Goal: Information Seeking & Learning: Learn about a topic

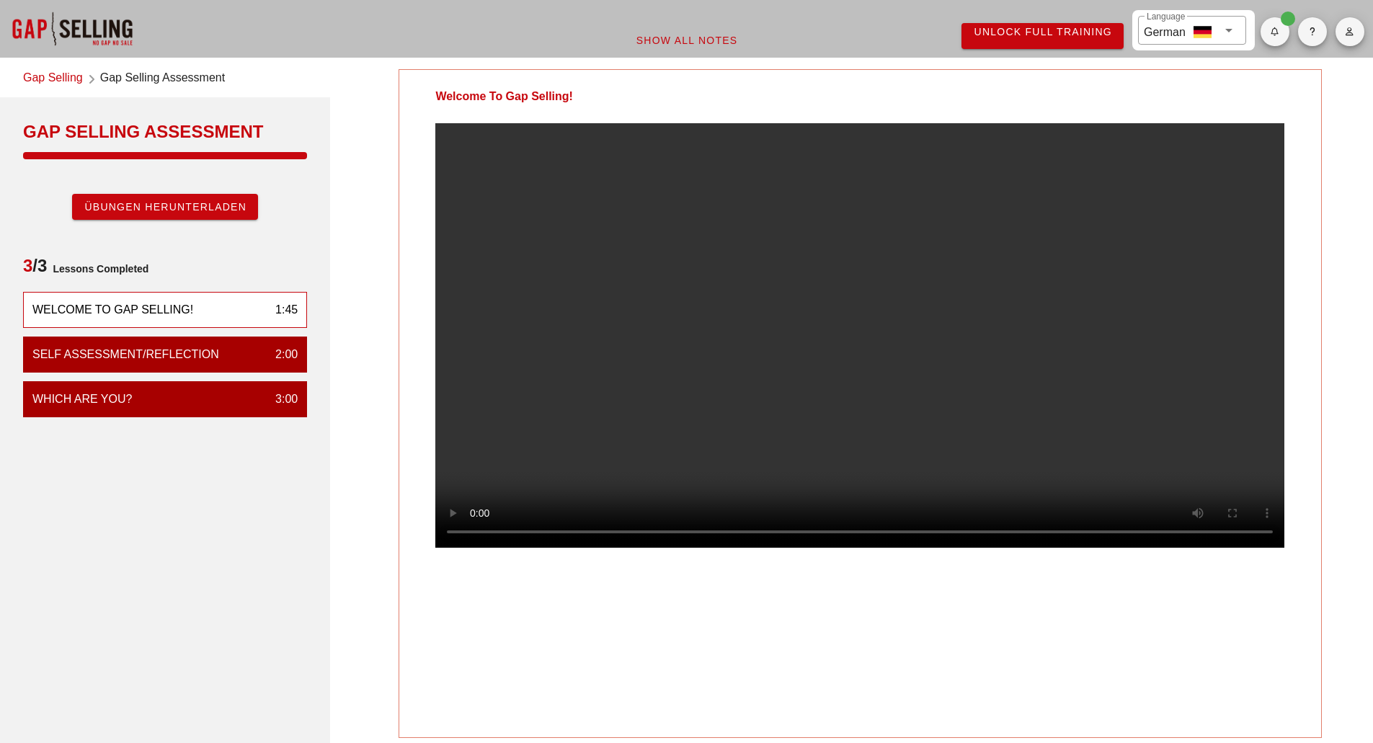
click at [166, 314] on div "Welcome To Gap Selling!" at bounding box center [112, 309] width 161 height 17
click at [1267, 43] on button "button" at bounding box center [1275, 31] width 29 height 29
click at [1298, 89] on div "All caught up!" at bounding box center [1308, 77] width 70 height 32
click at [1283, 30] on span "button" at bounding box center [1275, 31] width 29 height 9
click at [709, 39] on span "Show All Notes" at bounding box center [687, 41] width 102 height 12
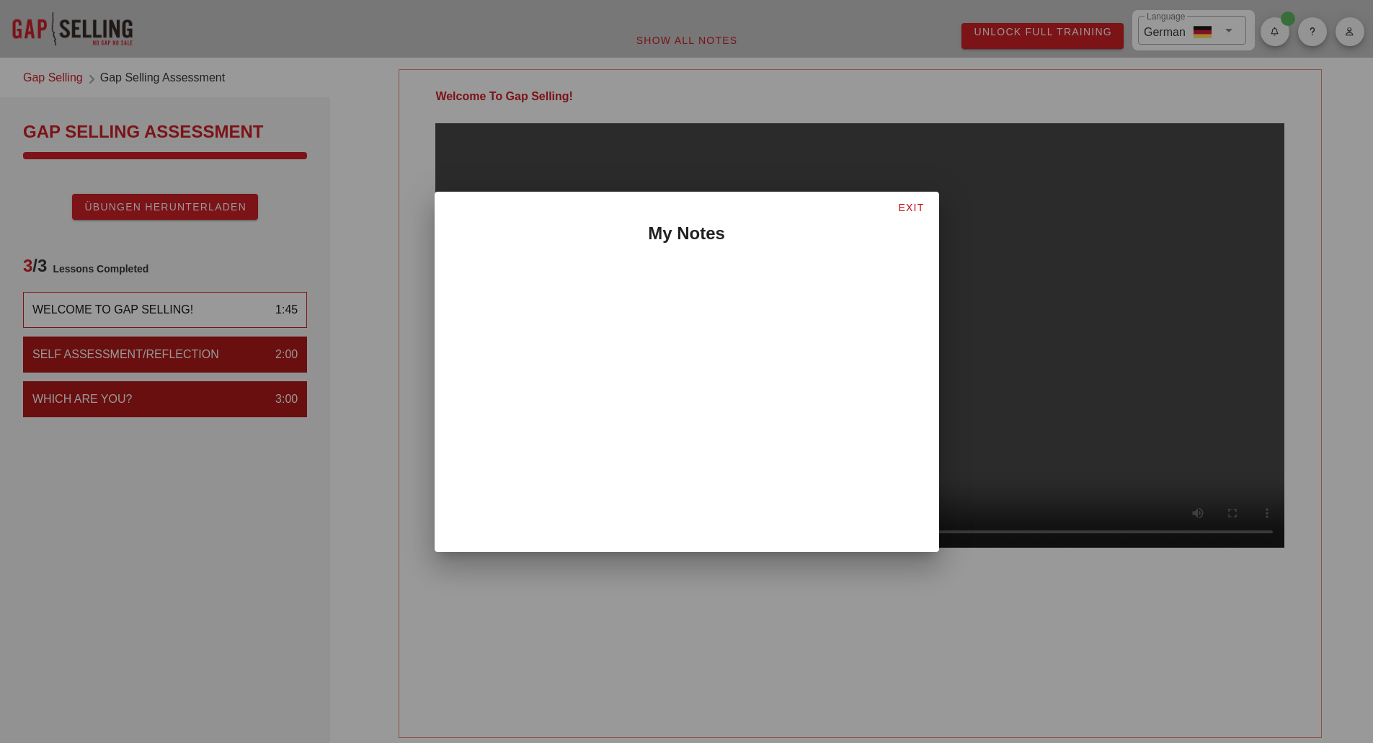
click at [244, 555] on div at bounding box center [686, 371] width 1373 height 743
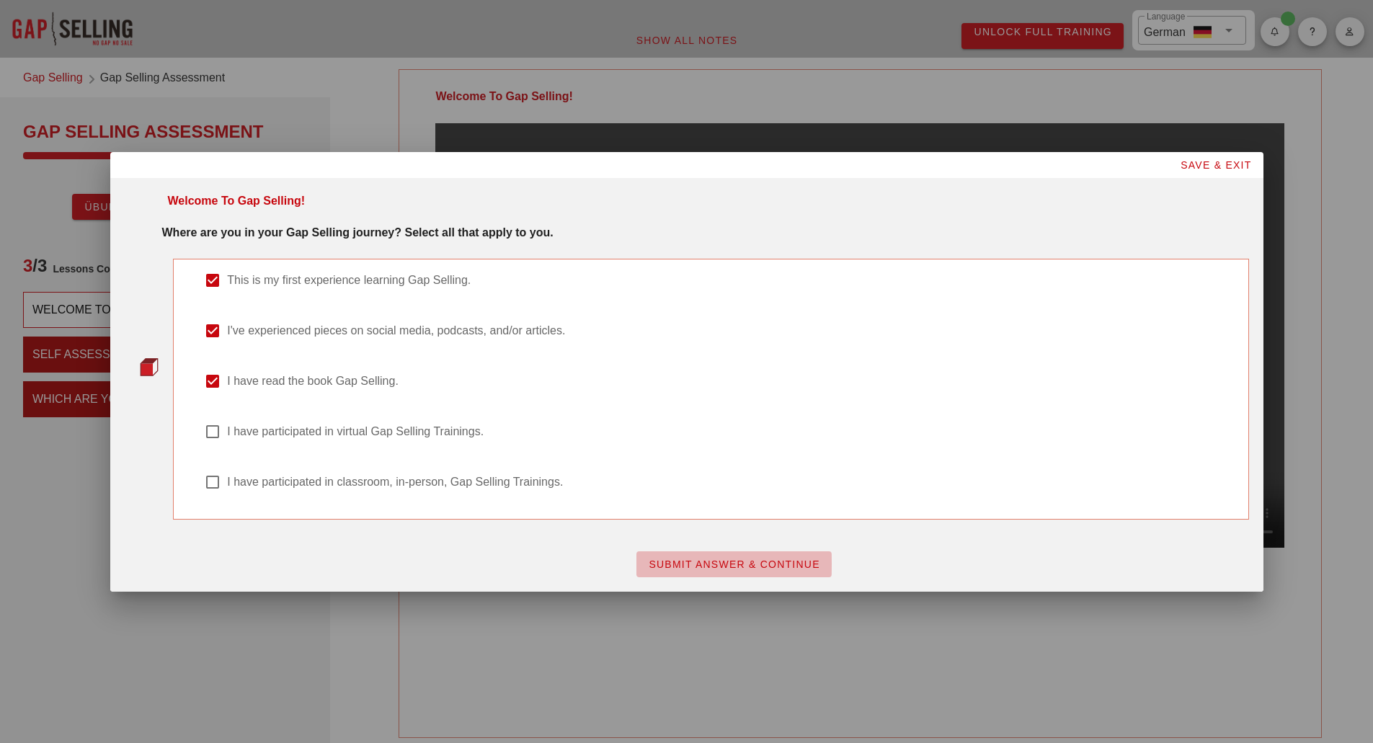
click at [704, 559] on span "SUBMIT ANSWER & CONTINUE" at bounding box center [734, 565] width 172 height 12
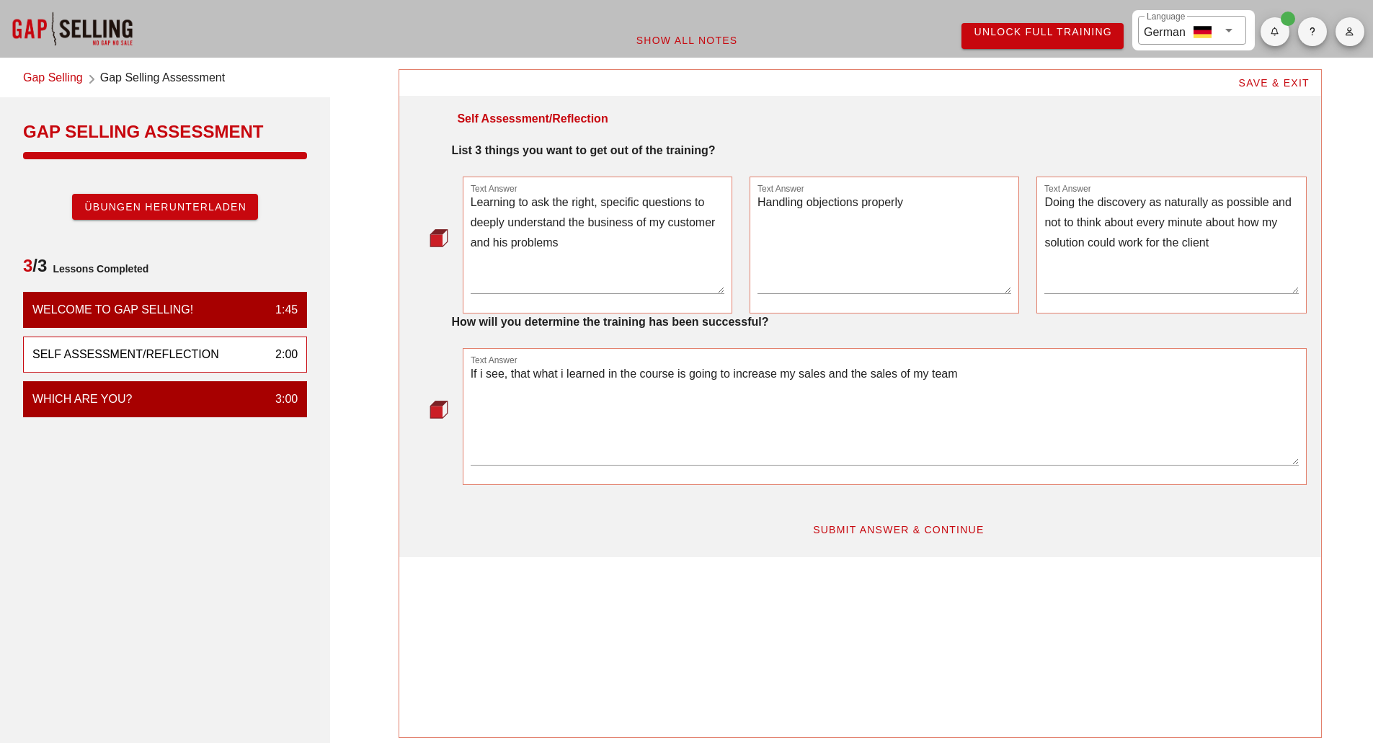
click at [530, 290] on textarea "Learning to ask the right, specific questions to deeply understand the business…" at bounding box center [598, 243] width 254 height 101
click at [870, 535] on span "SUBMIT ANSWER & CONTINUE" at bounding box center [899, 530] width 172 height 12
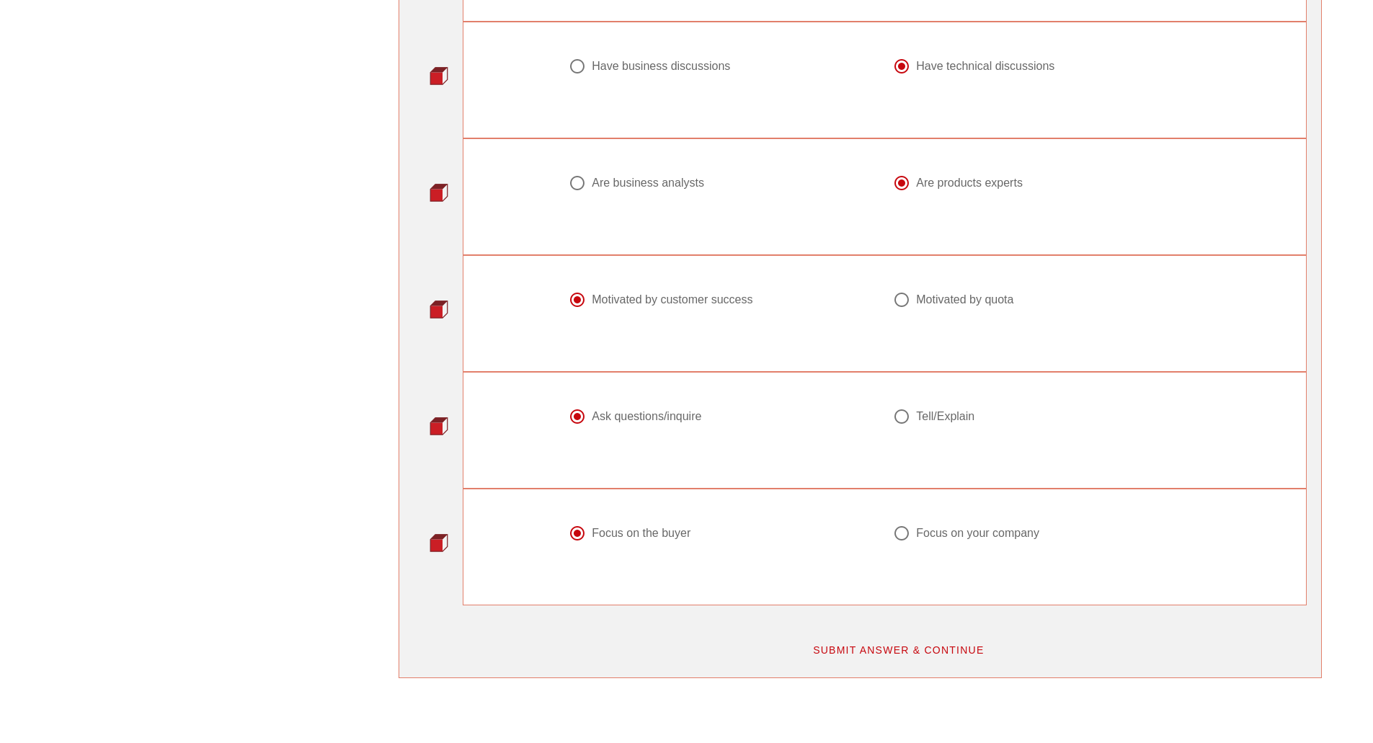
scroll to position [1586, 0]
click at [869, 644] on span "SUBMIT ANSWER & CONTINUE" at bounding box center [899, 650] width 172 height 12
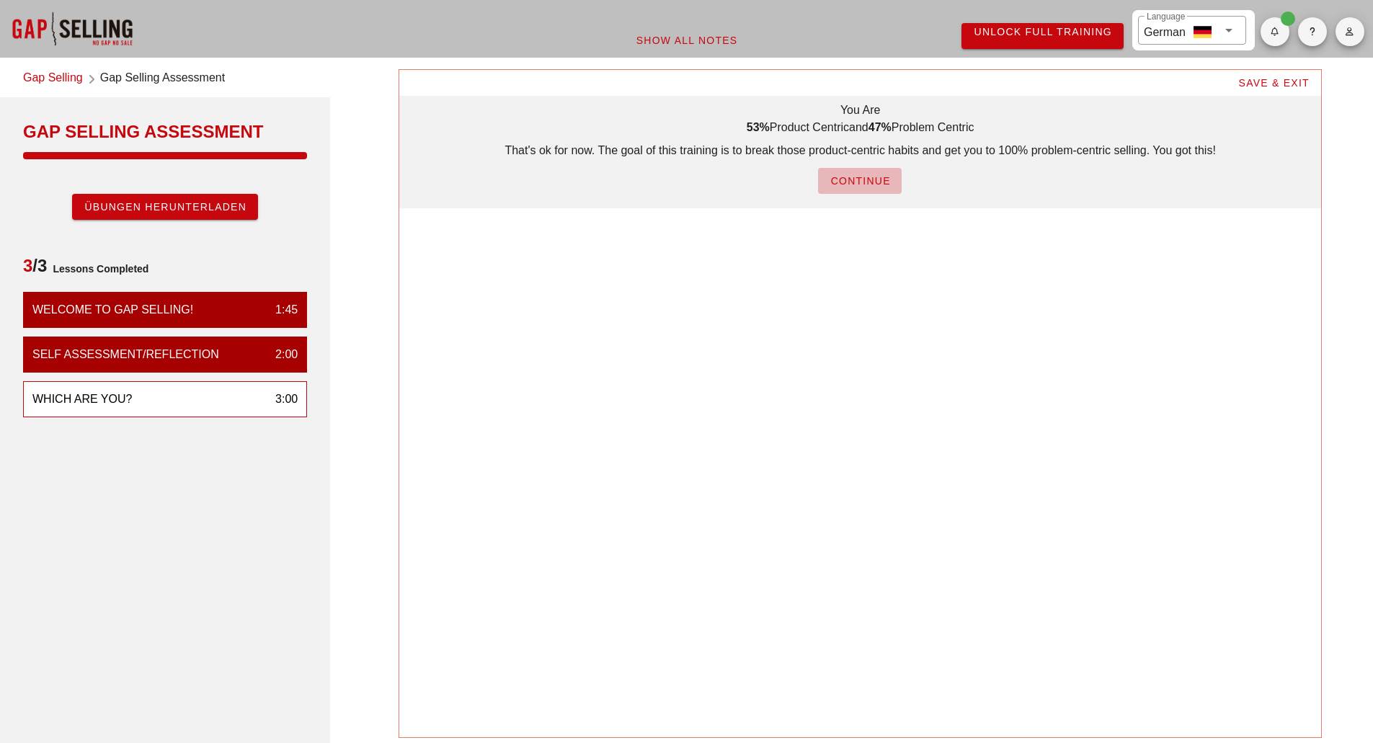
click at [862, 181] on span "CONTINUE" at bounding box center [860, 181] width 61 height 12
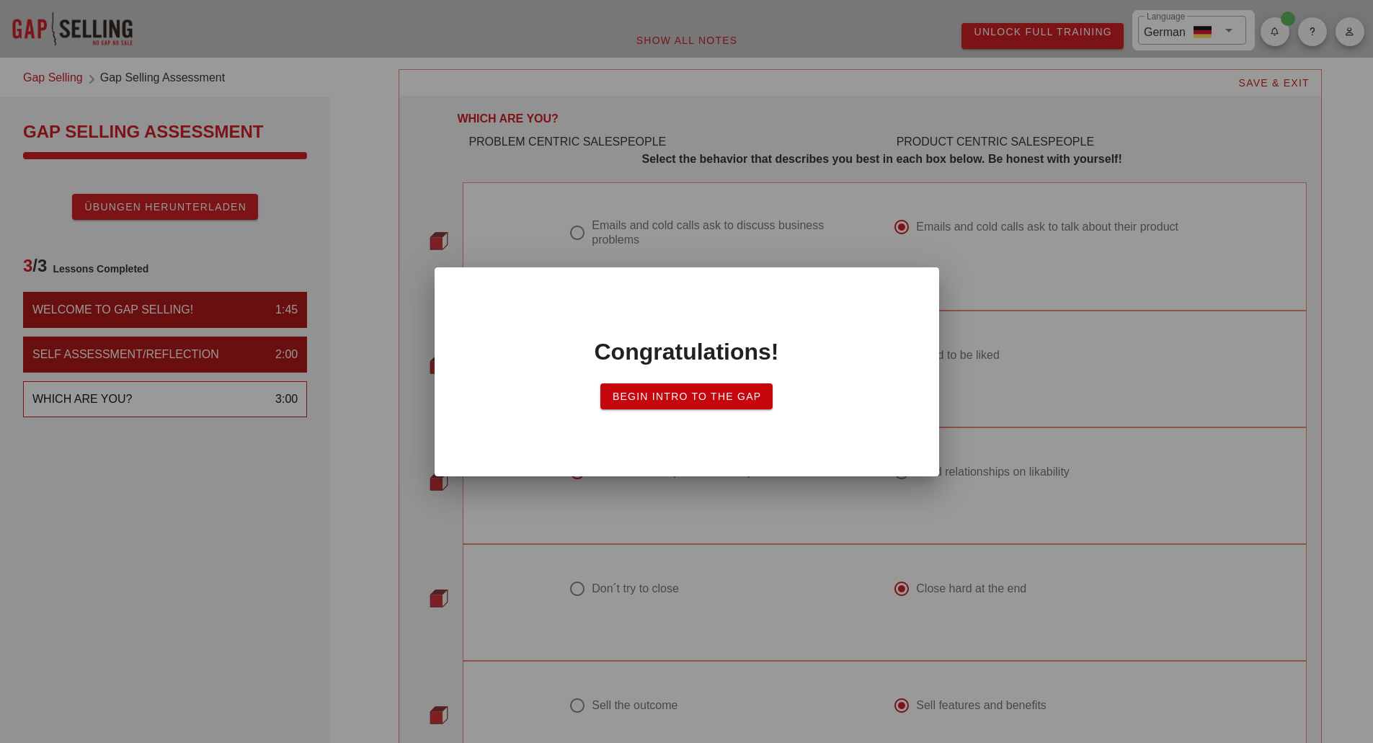
click at [689, 398] on span "Begin Intro to the Gap" at bounding box center [687, 397] width 150 height 12
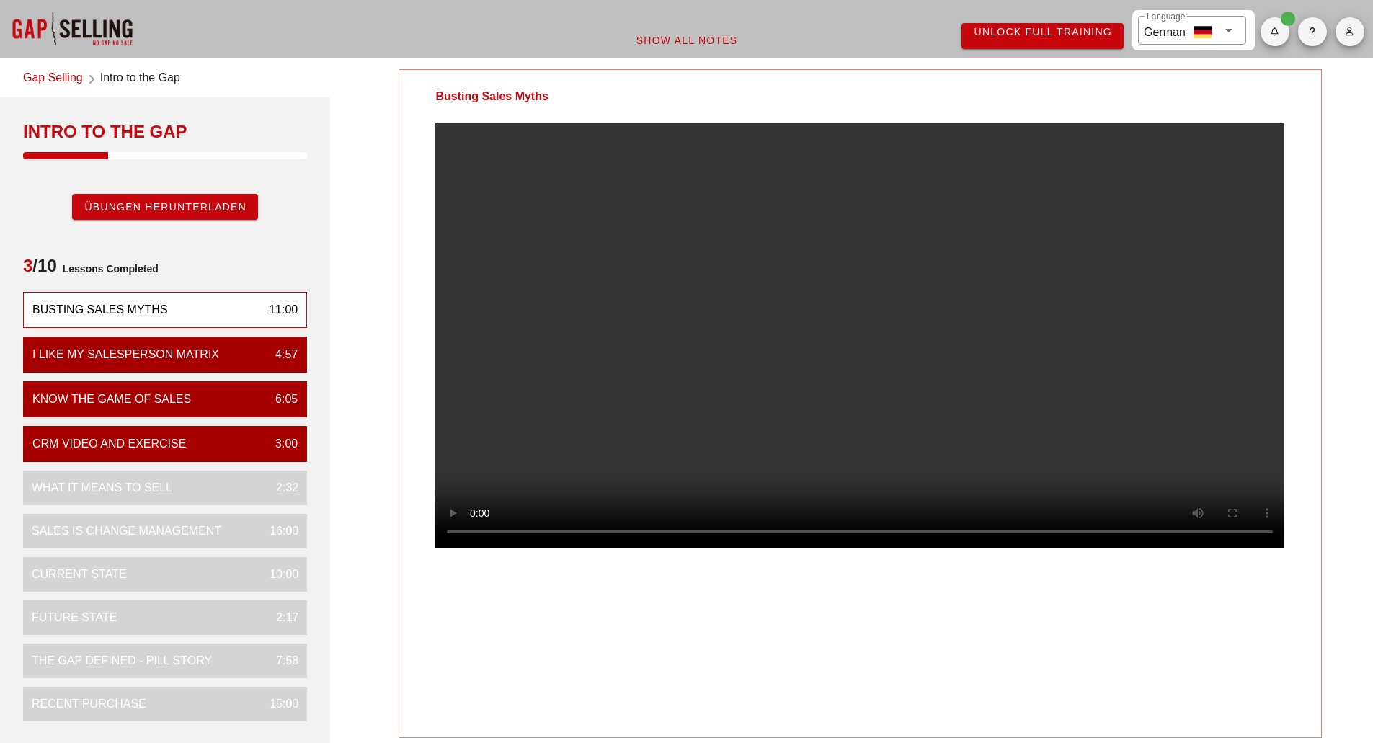
click at [66, 306] on div "Busting Sales Myths" at bounding box center [100, 309] width 136 height 17
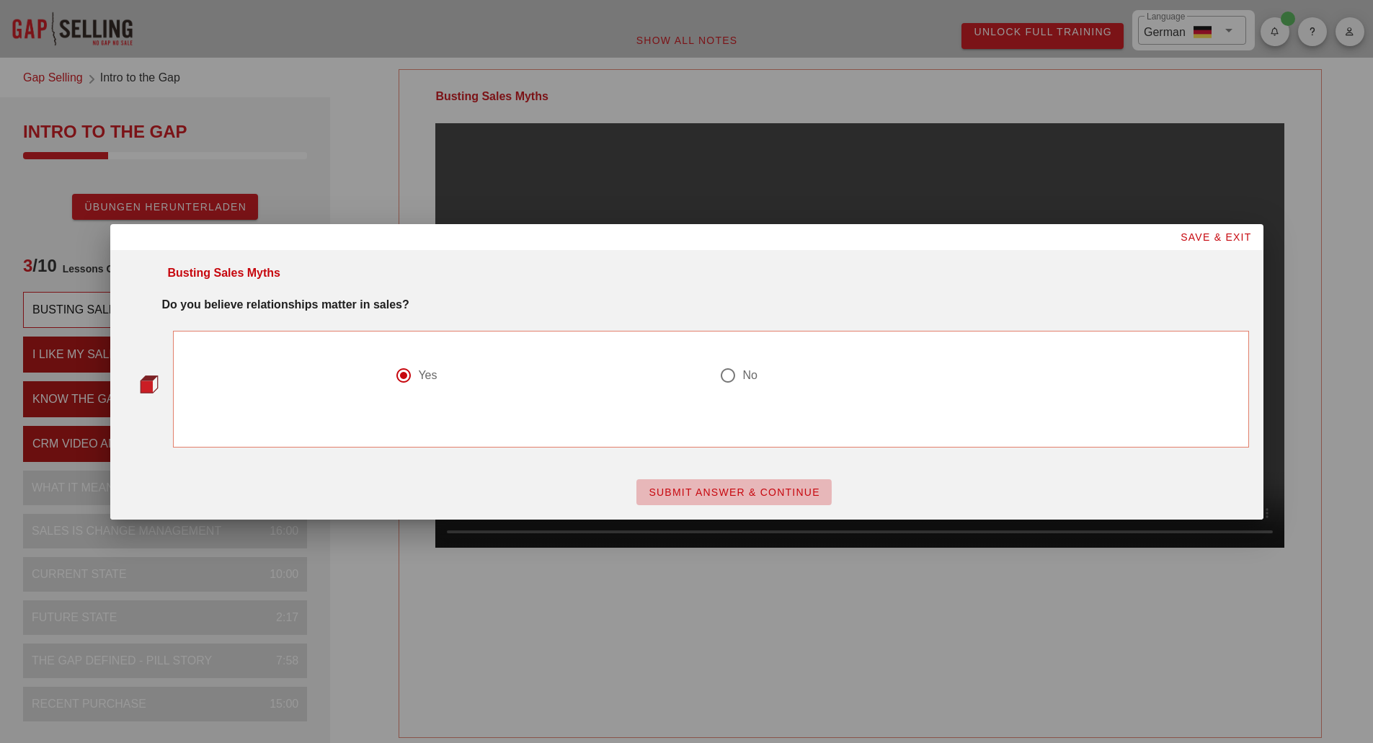
click at [761, 497] on span "SUBMIT ANSWER & CONTINUE" at bounding box center [734, 493] width 172 height 12
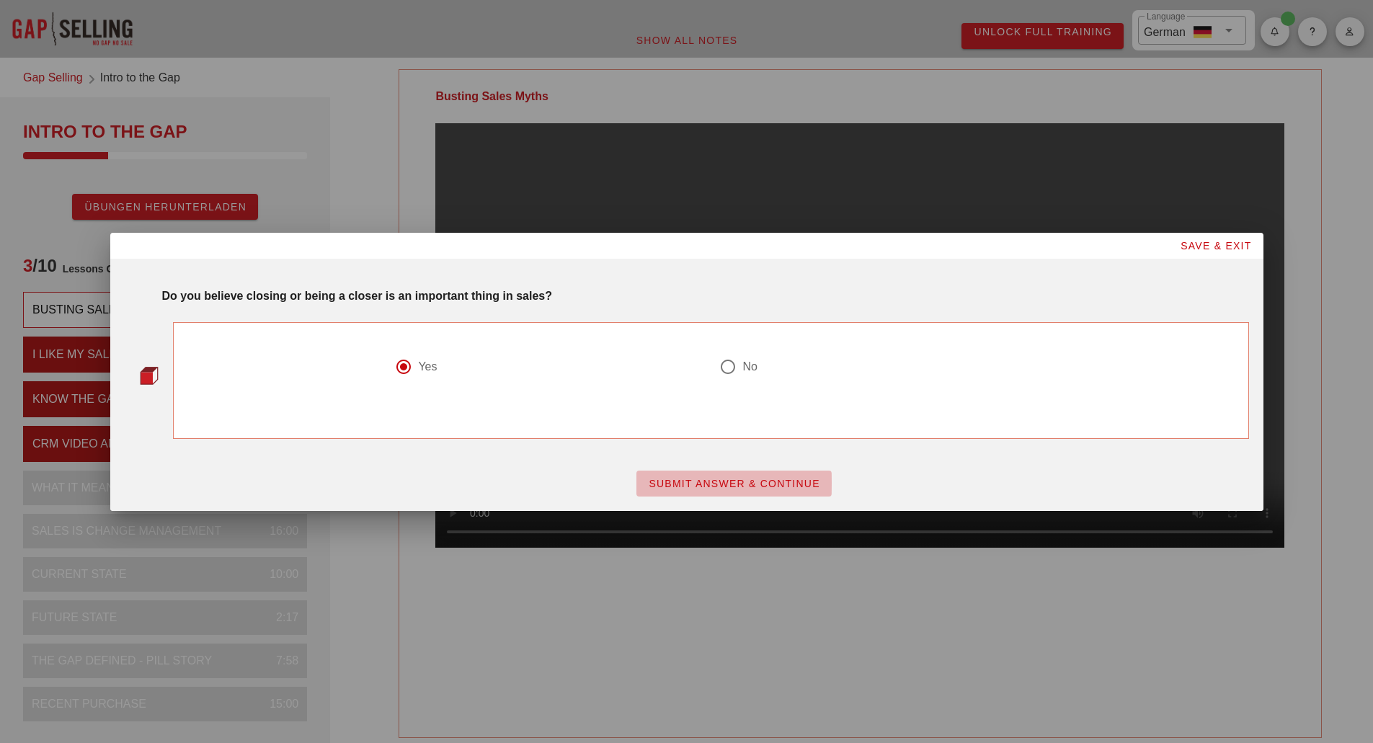
click at [691, 485] on span "SUBMIT ANSWER & CONTINUE" at bounding box center [734, 484] width 172 height 12
drag, startPoint x: 733, startPoint y: 361, endPoint x: 729, endPoint y: 414, distance: 52.8
click at [733, 361] on div at bounding box center [728, 367] width 25 height 25
radio input "false"
radio input "true"
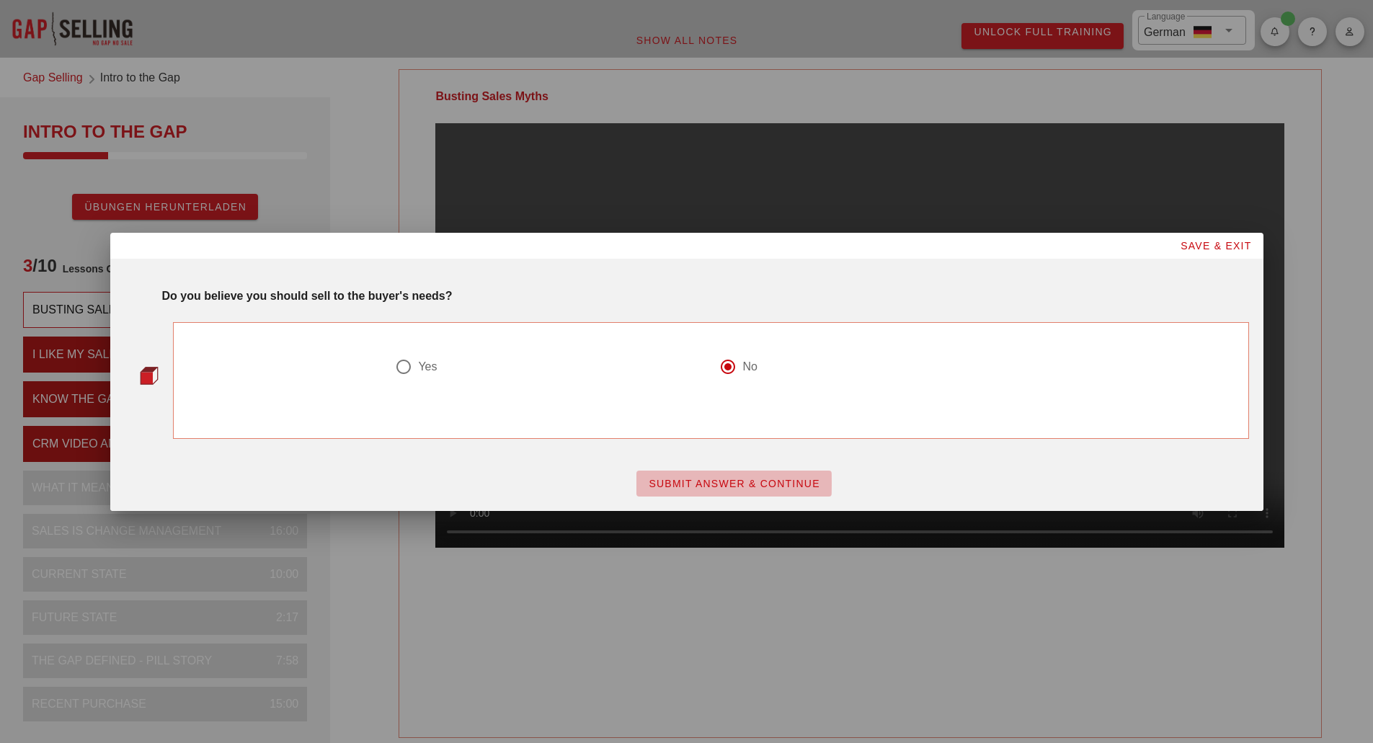
click at [709, 472] on button "SUBMIT ANSWER & CONTINUE" at bounding box center [734, 484] width 195 height 26
click at [196, 356] on div "Yes No" at bounding box center [711, 372] width 1060 height 91
click at [754, 355] on div "No" at bounding box center [873, 376] width 324 height 52
click at [751, 363] on div "No" at bounding box center [750, 367] width 14 height 14
radio input "true"
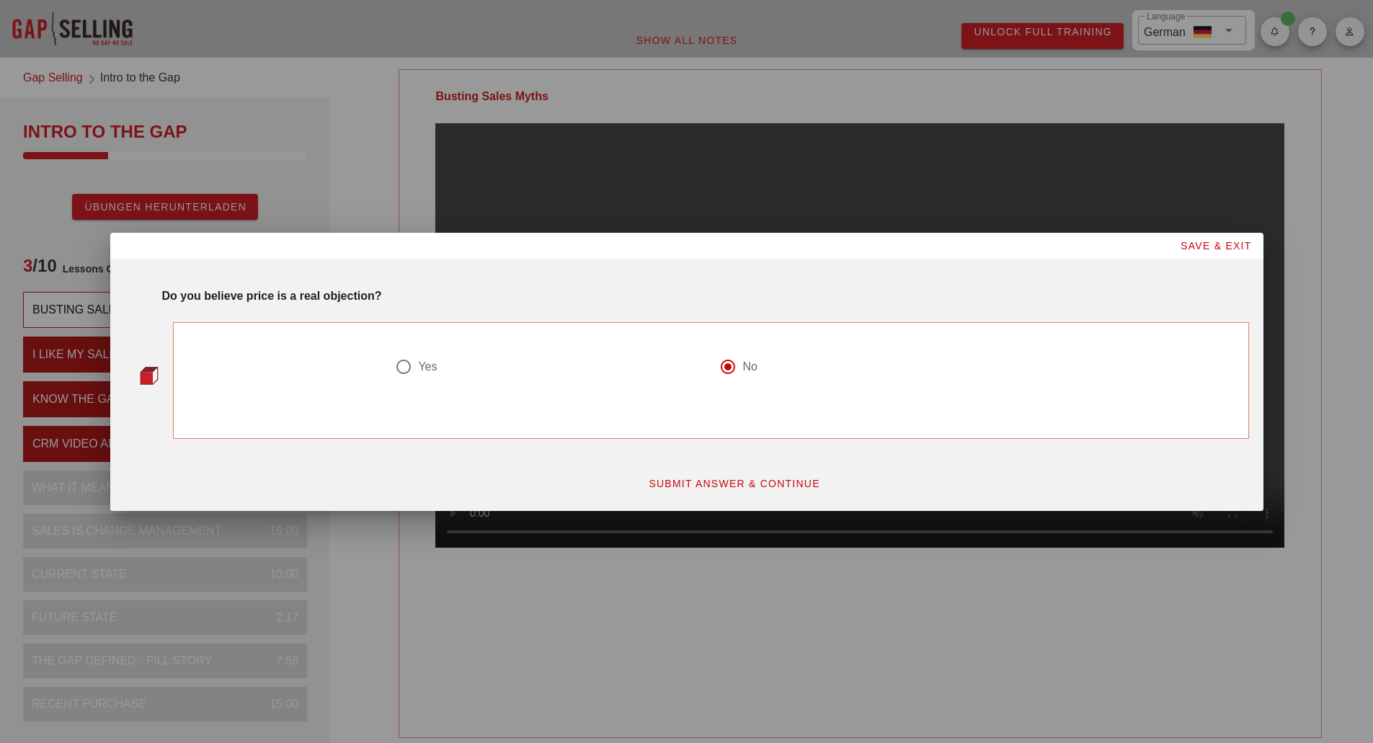
click at [724, 481] on span "SUBMIT ANSWER & CONTINUE" at bounding box center [734, 484] width 172 height 12
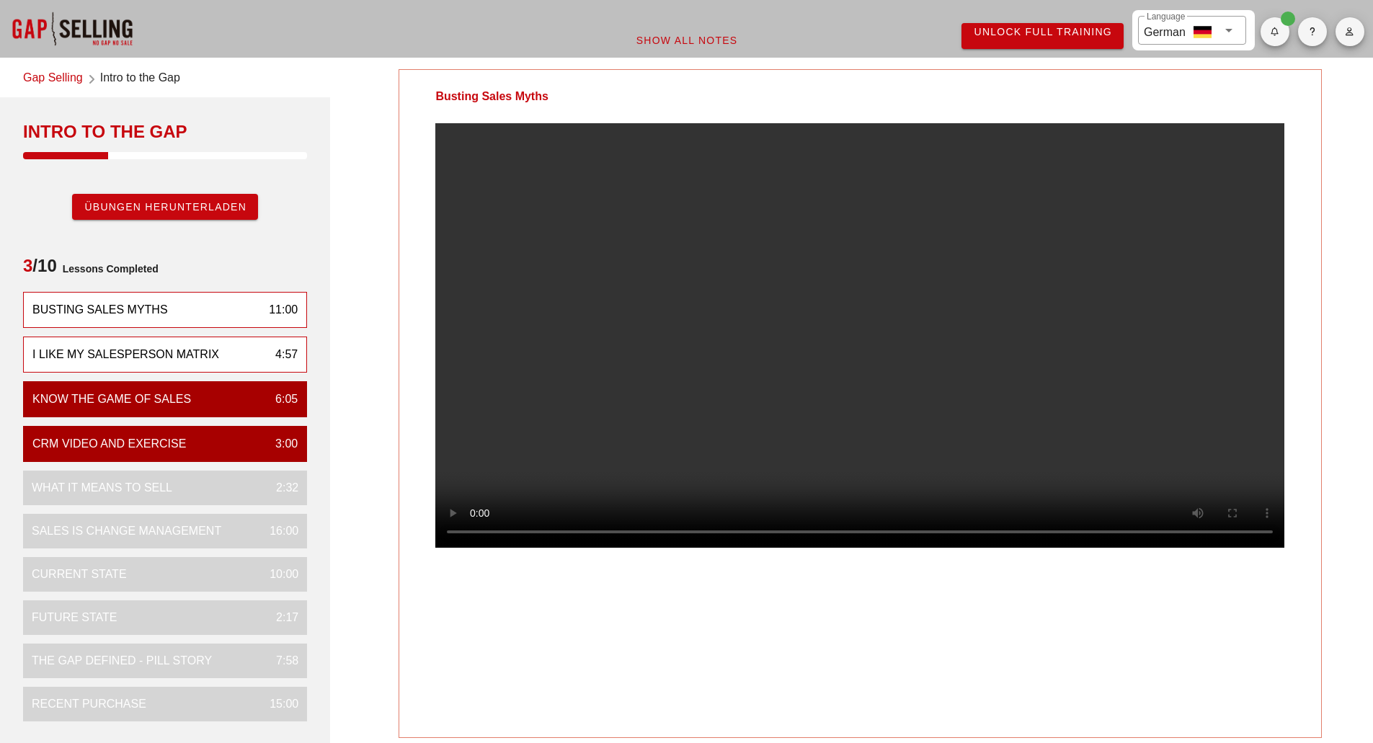
click at [138, 362] on div "I Like My Salesperson Matrix" at bounding box center [125, 354] width 187 height 17
click at [129, 306] on div "Busting Sales Myths" at bounding box center [100, 309] width 136 height 17
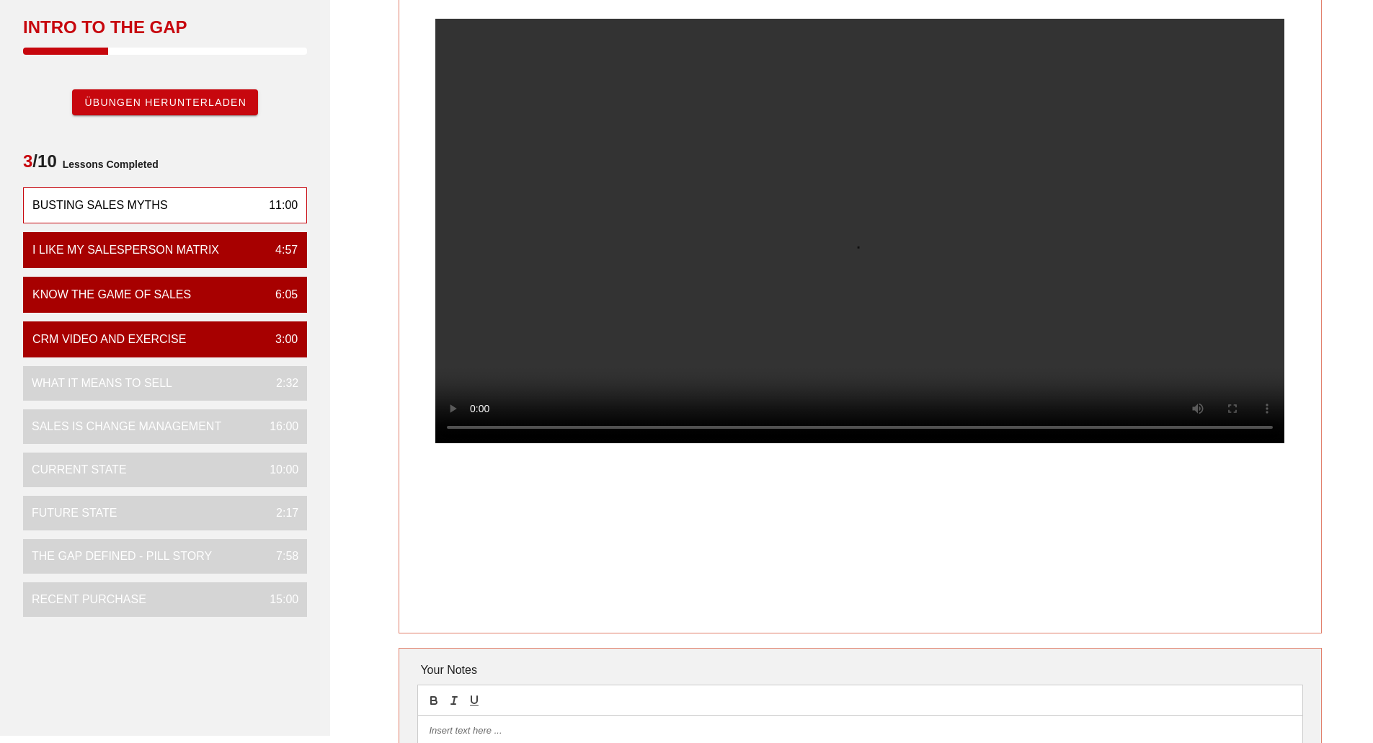
scroll to position [96, 0]
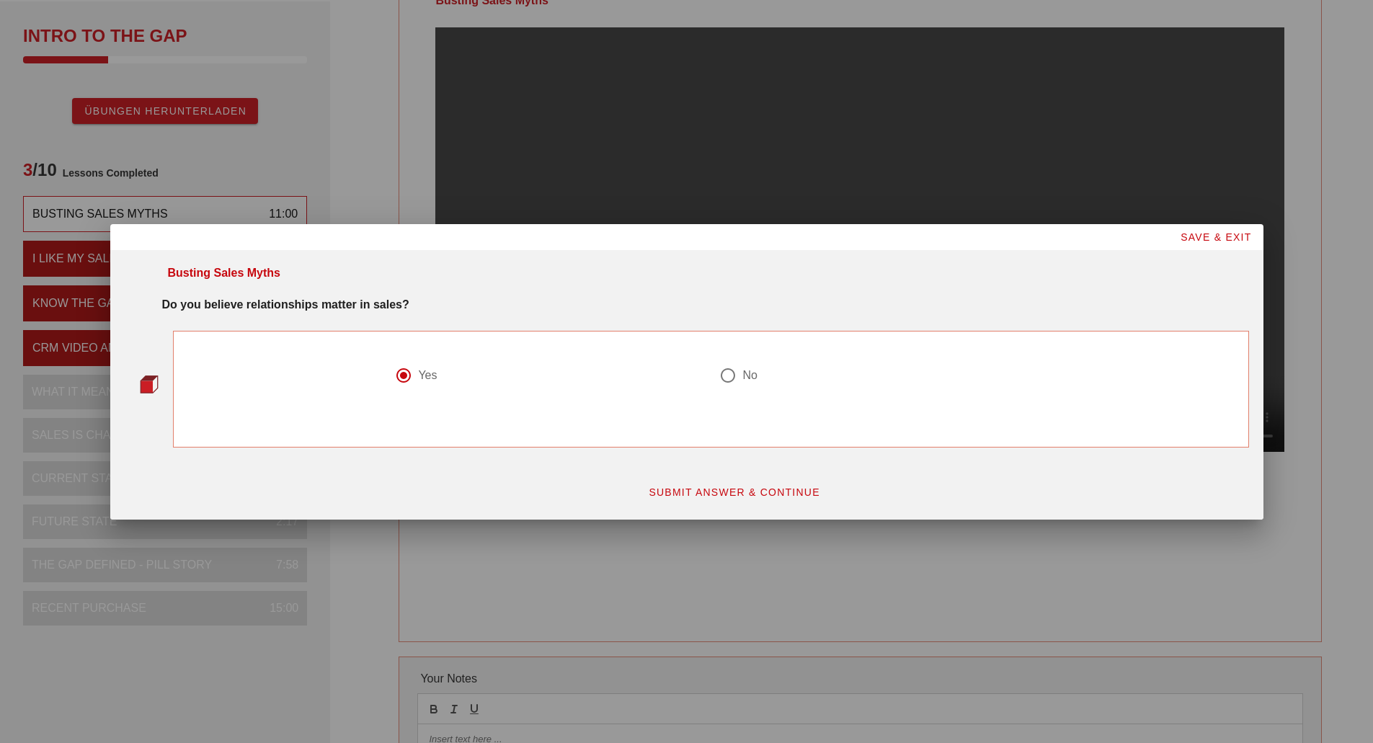
drag, startPoint x: 730, startPoint y: 379, endPoint x: 417, endPoint y: 363, distance: 312.6
click at [417, 363] on div "Yes No" at bounding box center [710, 384] width 649 height 52
click at [699, 499] on button "SUBMIT ANSWER & CONTINUE" at bounding box center [734, 492] width 195 height 26
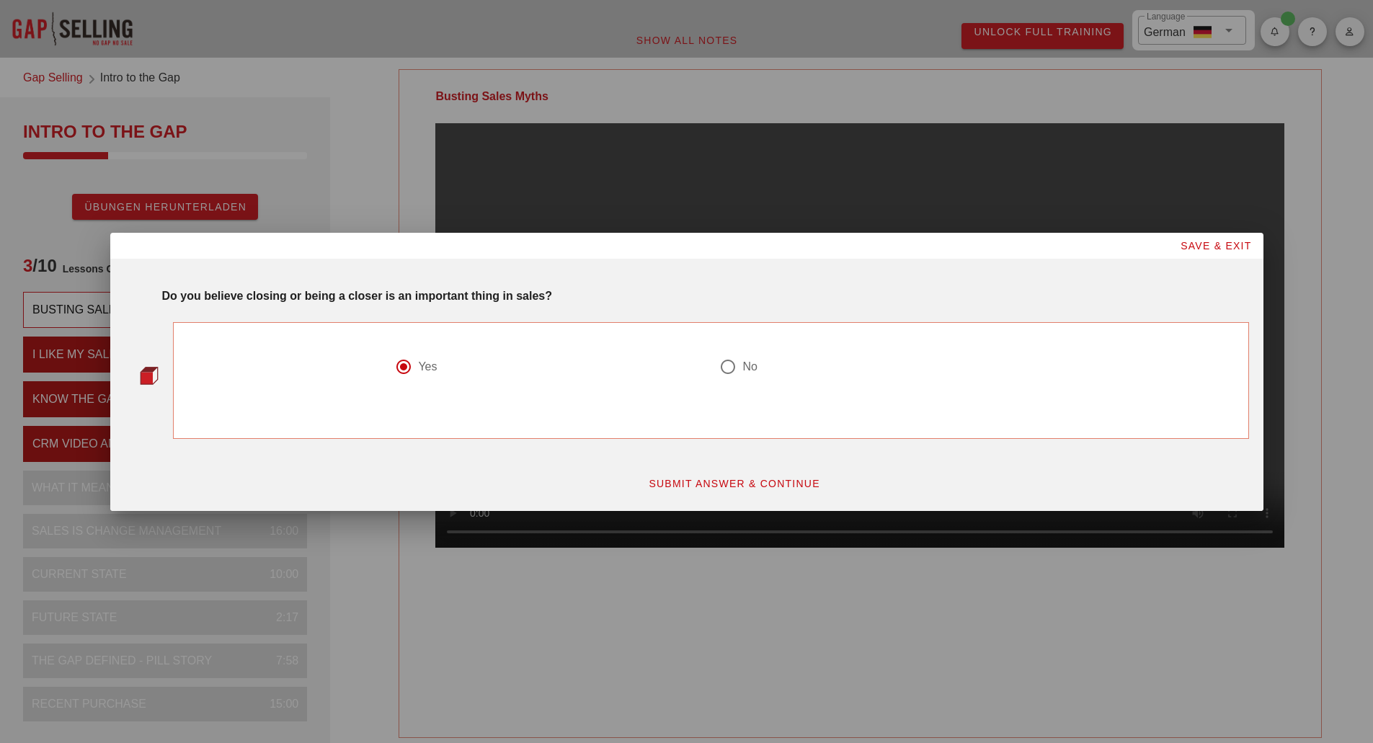
click at [678, 474] on button "SUBMIT ANSWER & CONTINUE" at bounding box center [734, 484] width 195 height 26
click at [678, 487] on span "SUBMIT ANSWER & CONTINUE" at bounding box center [734, 484] width 172 height 12
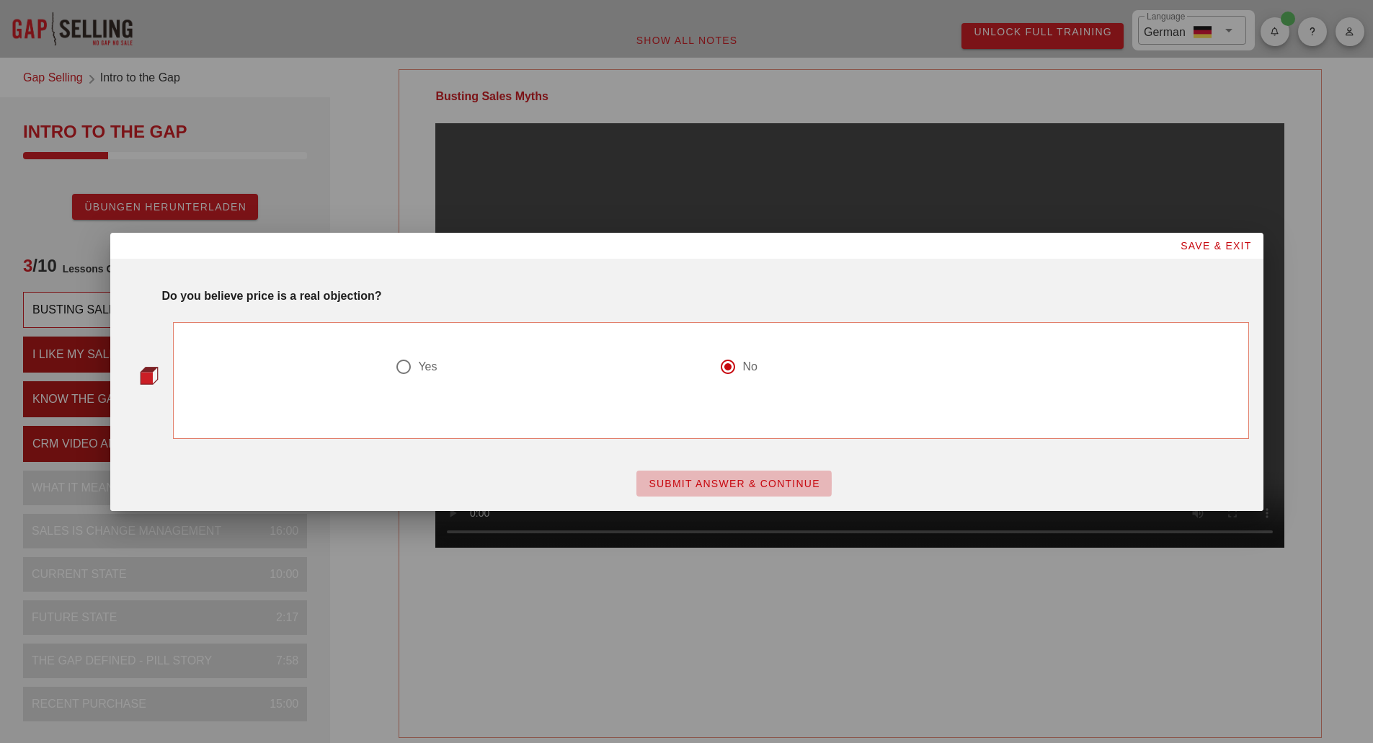
click at [722, 485] on span "SUBMIT ANSWER & CONTINUE" at bounding box center [734, 484] width 172 height 12
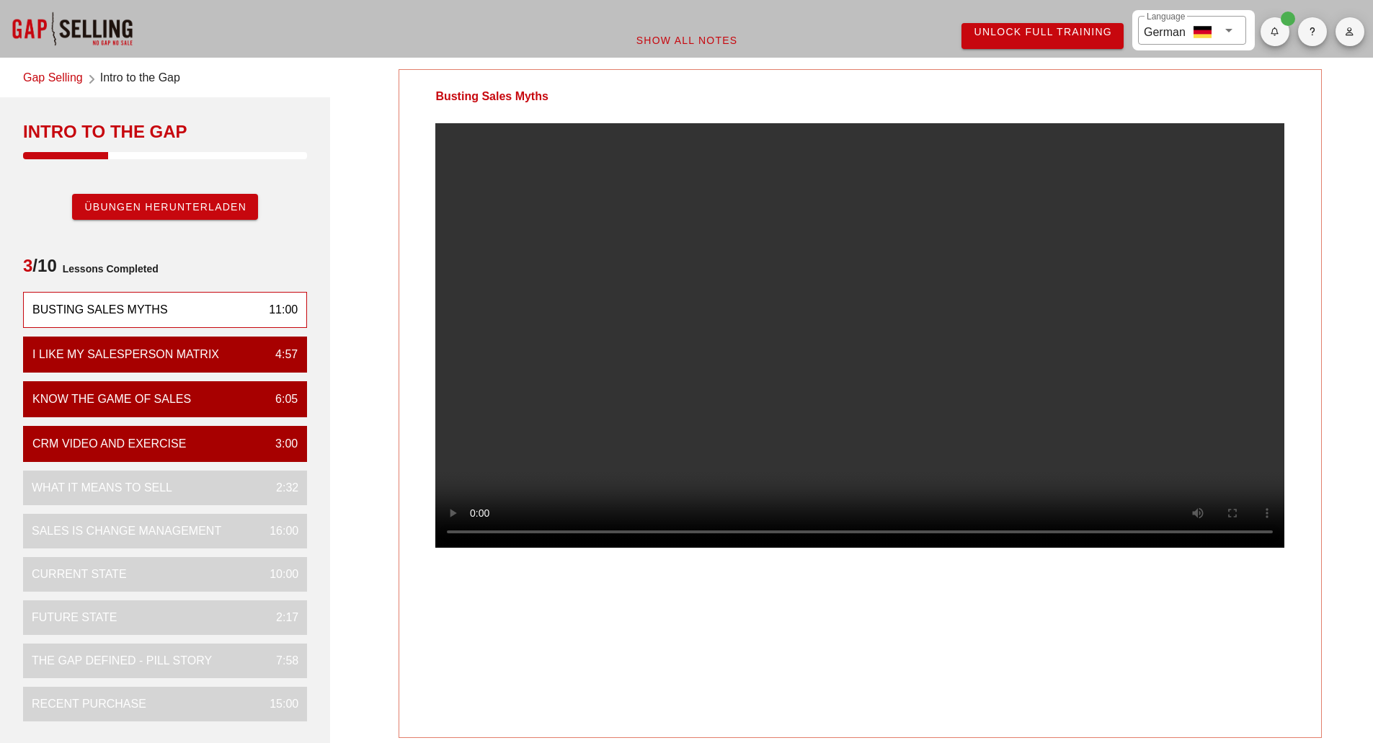
drag, startPoint x: 952, startPoint y: 133, endPoint x: 887, endPoint y: 134, distance: 65.6
drag, startPoint x: 887, startPoint y: 134, endPoint x: 755, endPoint y: 243, distance: 171.1
click at [756, 242] on div at bounding box center [859, 347] width 921 height 448
click at [1154, 478] on video at bounding box center [859, 335] width 849 height 425
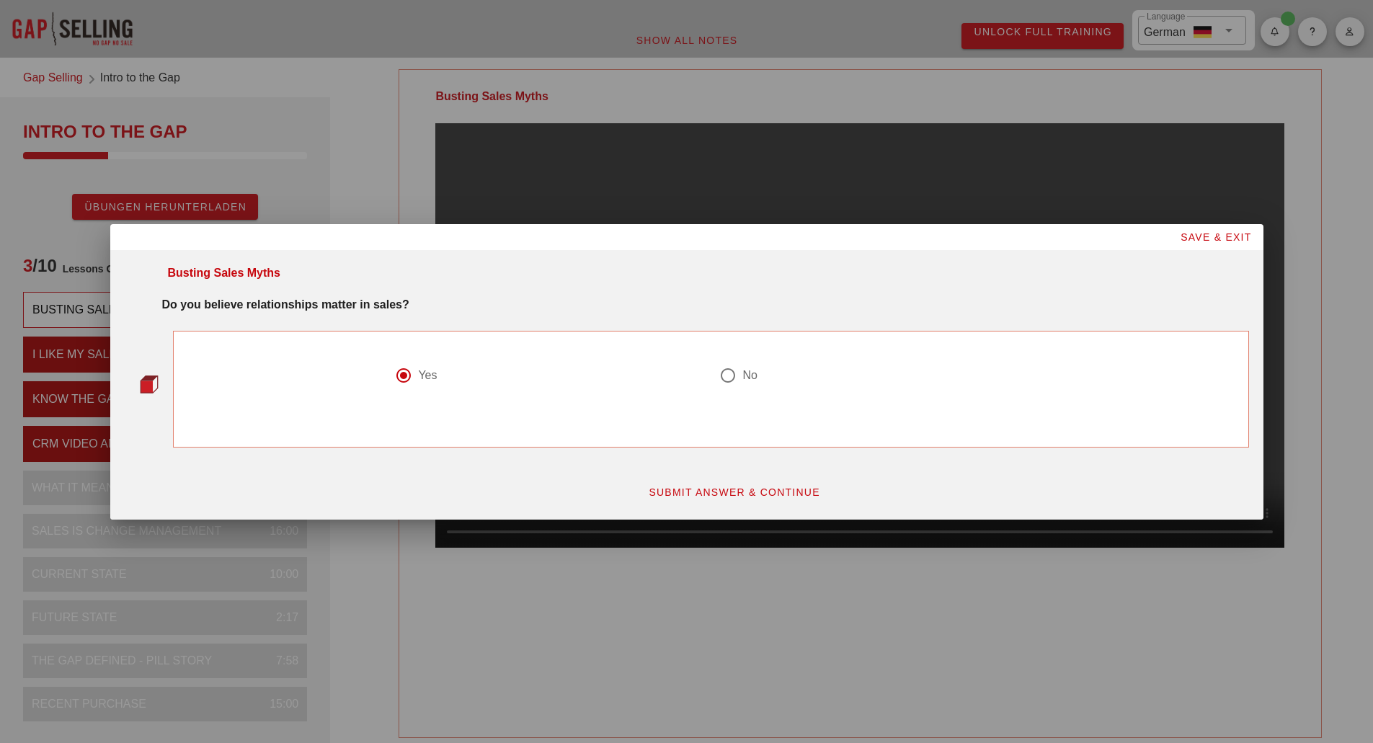
click at [735, 479] on button "SUBMIT ANSWER & CONTINUE" at bounding box center [734, 492] width 195 height 26
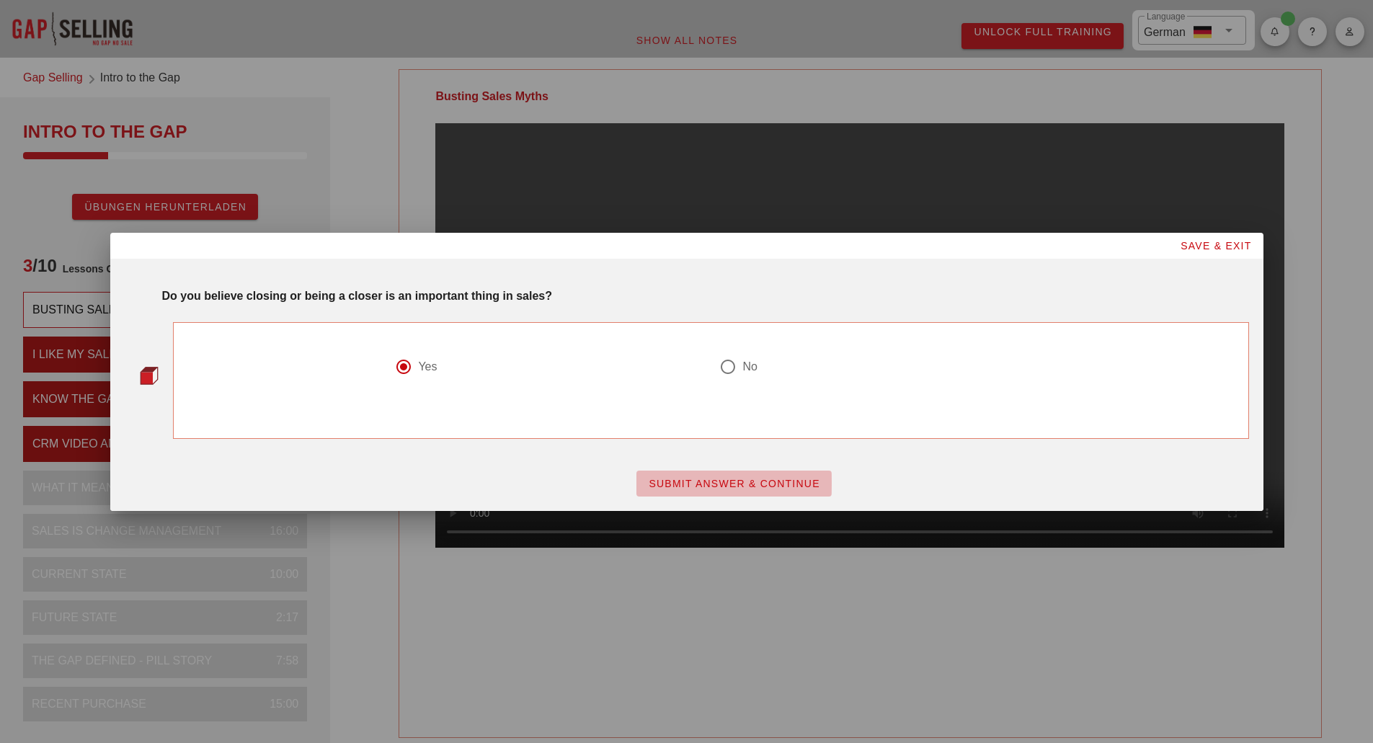
click at [756, 495] on button "SUBMIT ANSWER & CONTINUE" at bounding box center [734, 484] width 195 height 26
click at [681, 476] on button "SUBMIT ANSWER & CONTINUE" at bounding box center [734, 484] width 195 height 26
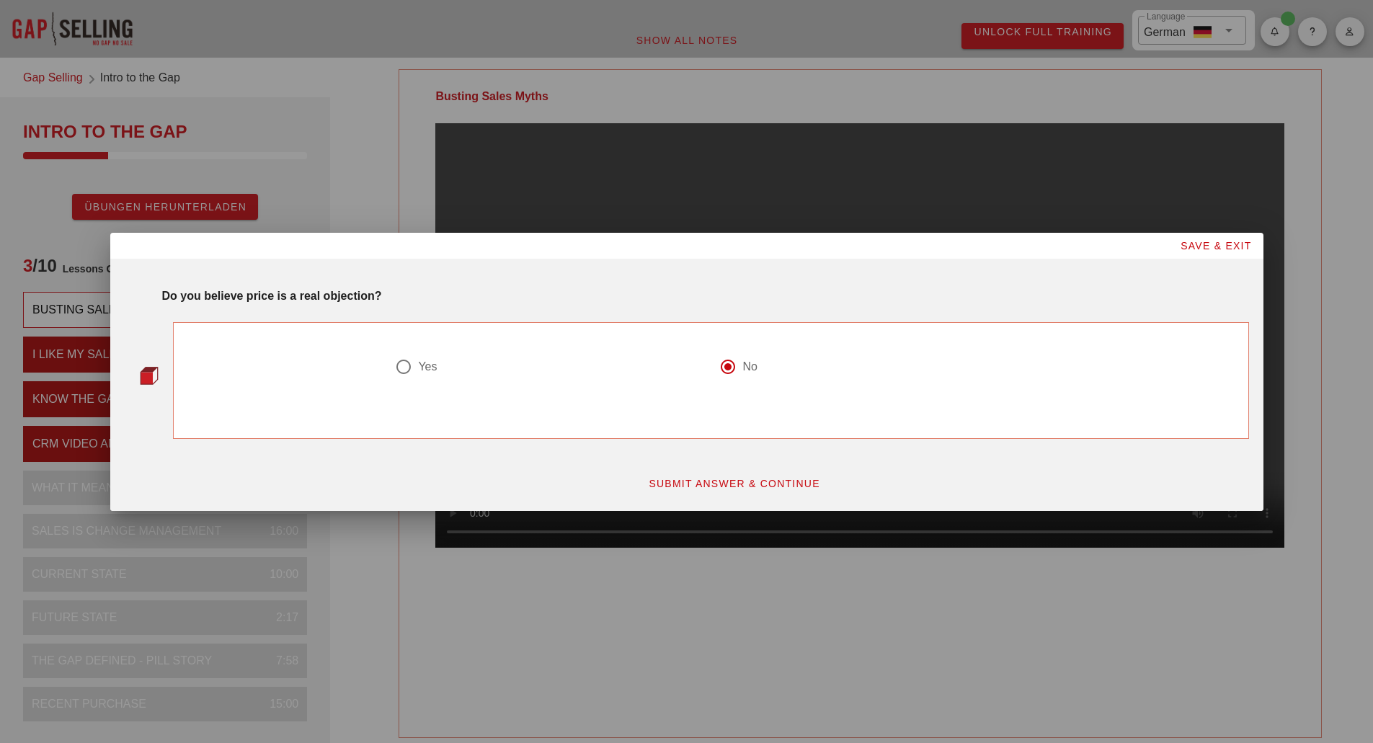
click at [407, 359] on div at bounding box center [403, 367] width 25 height 25
radio input "true"
click at [701, 490] on button "SUBMIT ANSWER & CONTINUE" at bounding box center [734, 484] width 195 height 26
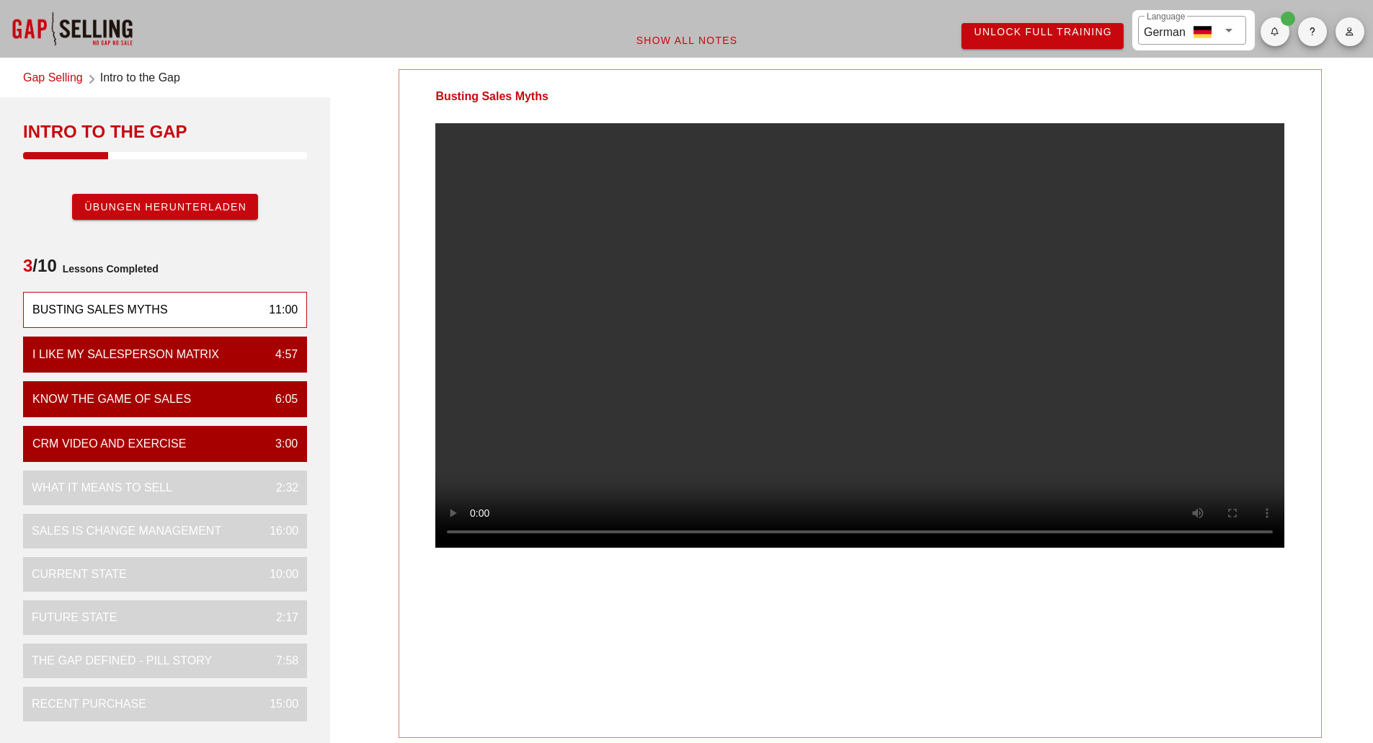
click at [342, 76] on div "Busting Sales Myths Your Notes Save Note Show All Notes" at bounding box center [860, 510] width 1043 height 899
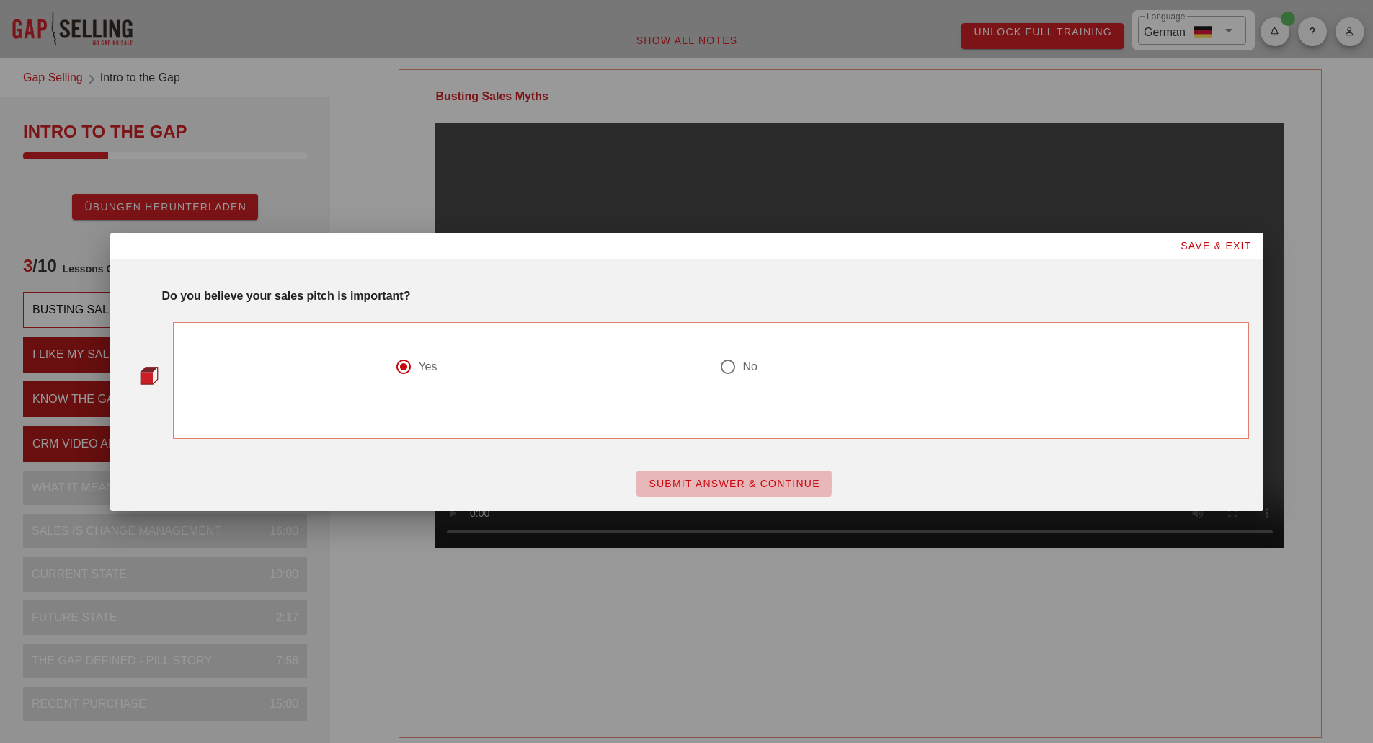
click at [680, 490] on button "SUBMIT ANSWER & CONTINUE" at bounding box center [734, 484] width 195 height 26
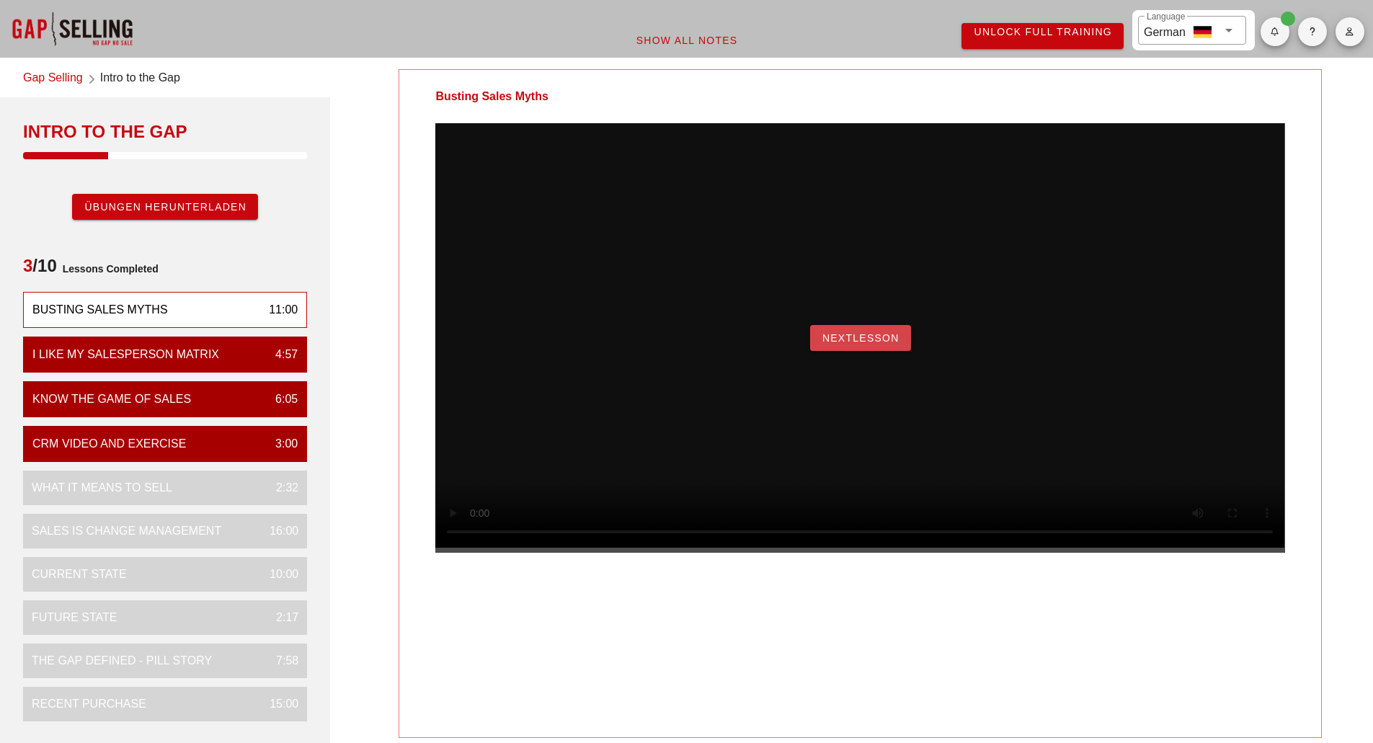
click at [847, 344] on span "NextLesson" at bounding box center [861, 338] width 78 height 12
